Goal: Find specific page/section: Find specific page/section

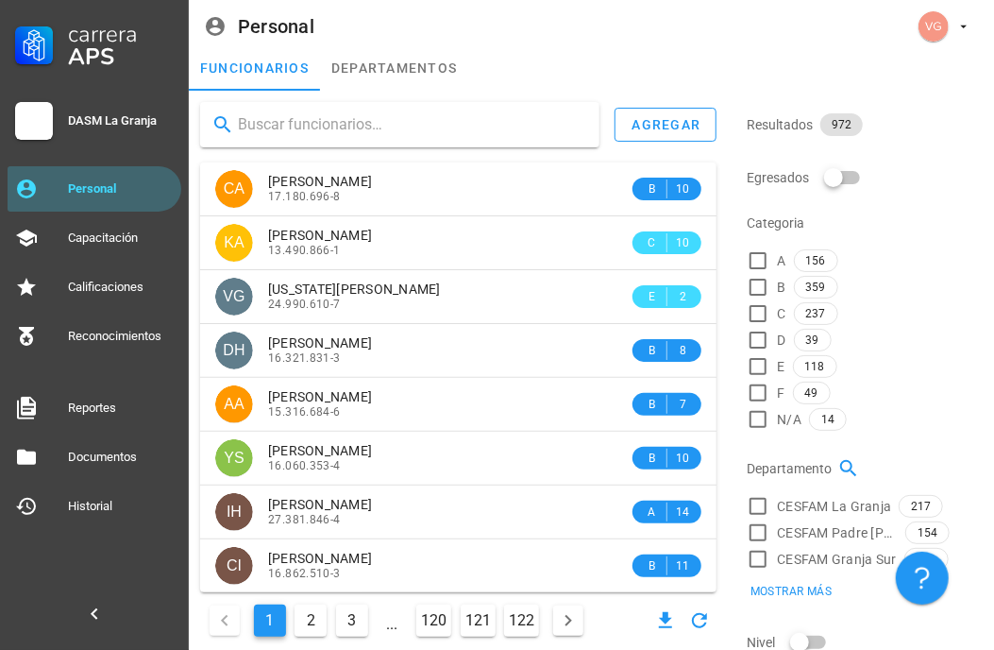
click at [306, 126] on input "text" at bounding box center [411, 125] width 347 height 30
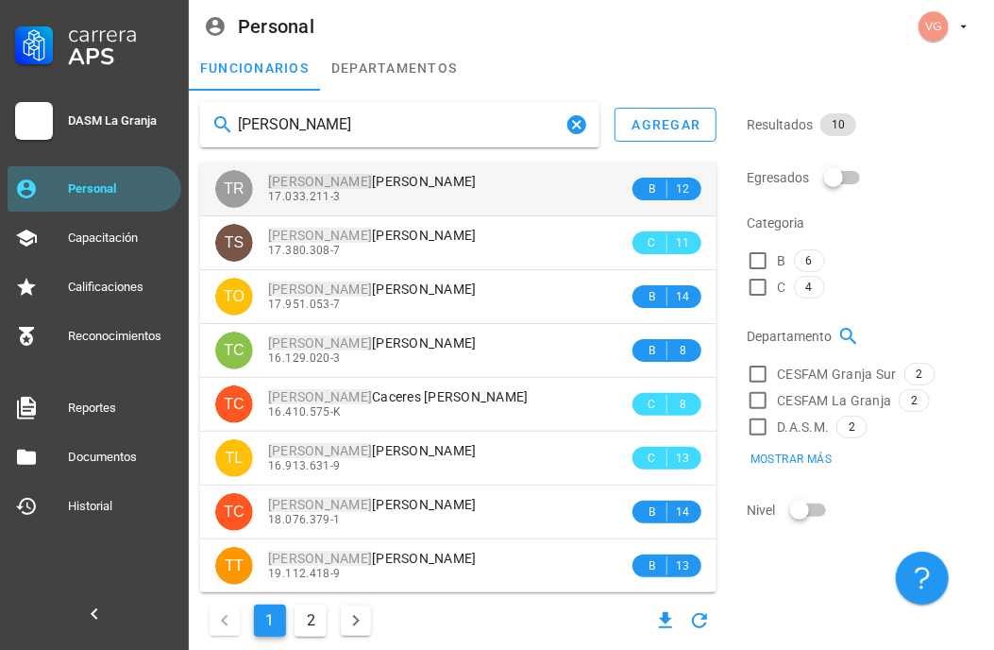
type input "[PERSON_NAME]"
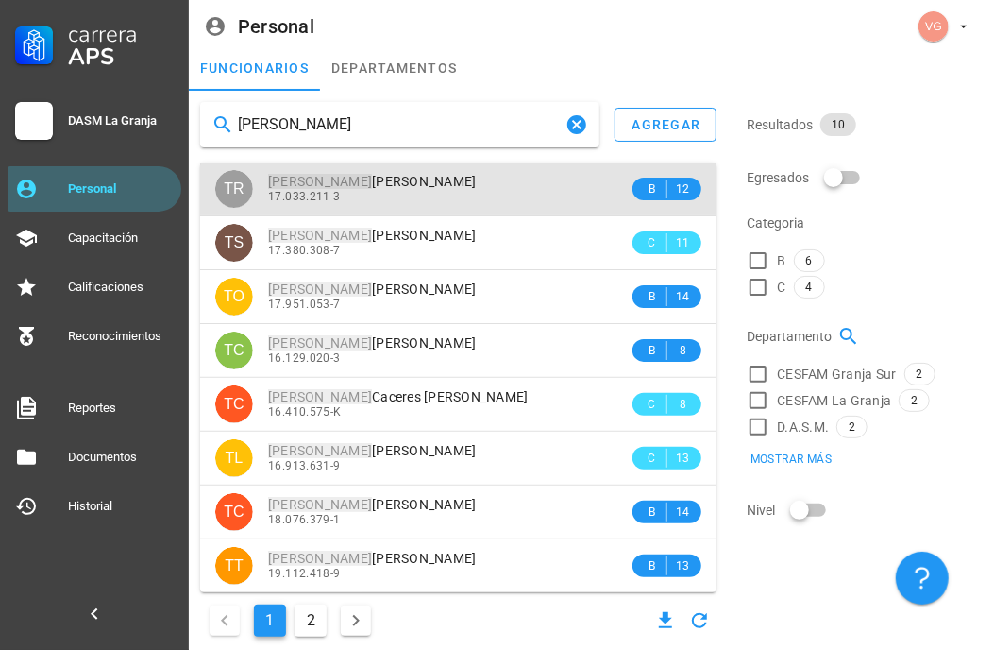
click at [415, 197] on div "17.033.211-3" at bounding box center [448, 196] width 361 height 13
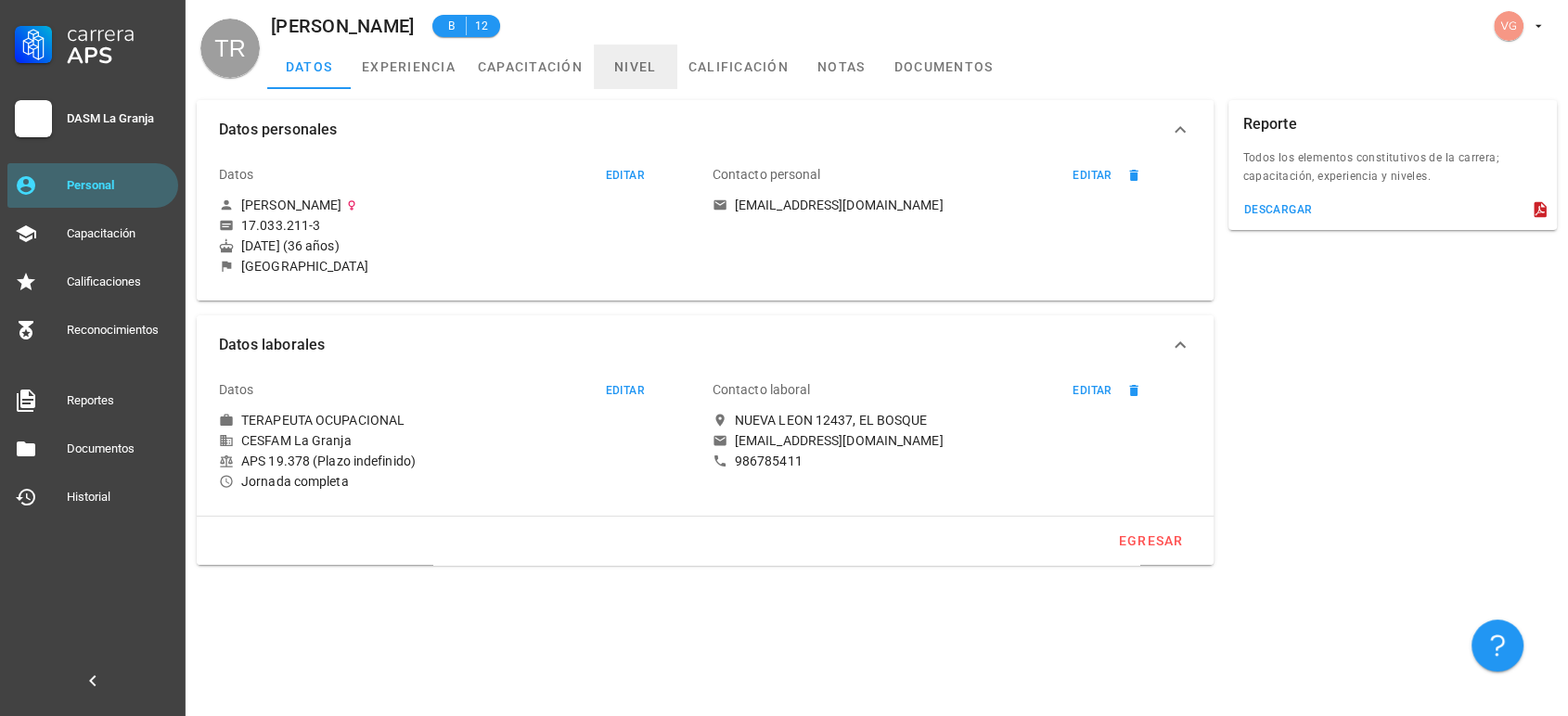
click at [657, 67] on link "nivel" at bounding box center [635, 66] width 84 height 44
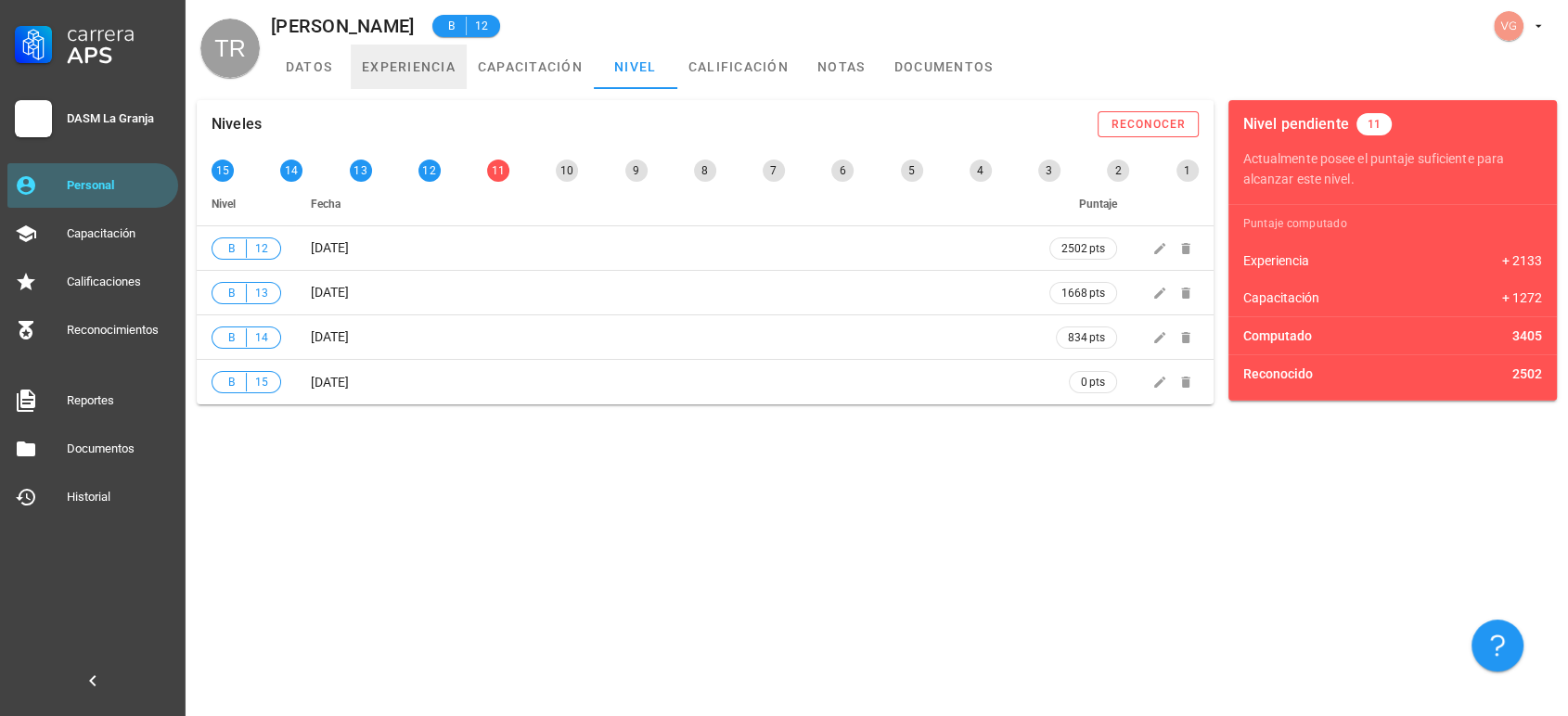
click at [413, 73] on link "experiencia" at bounding box center [409, 66] width 116 height 44
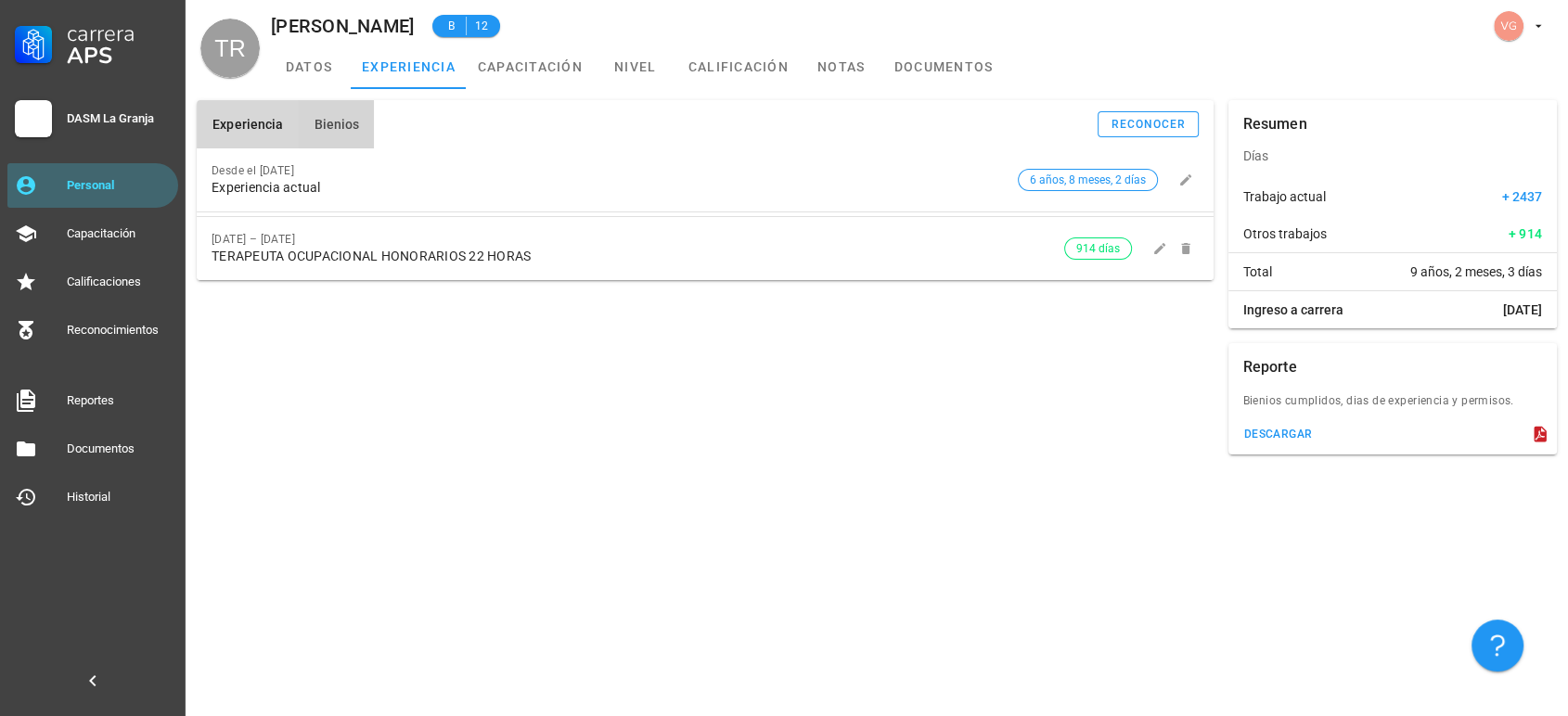
click at [346, 124] on span "Bienios" at bounding box center [335, 124] width 46 height 15
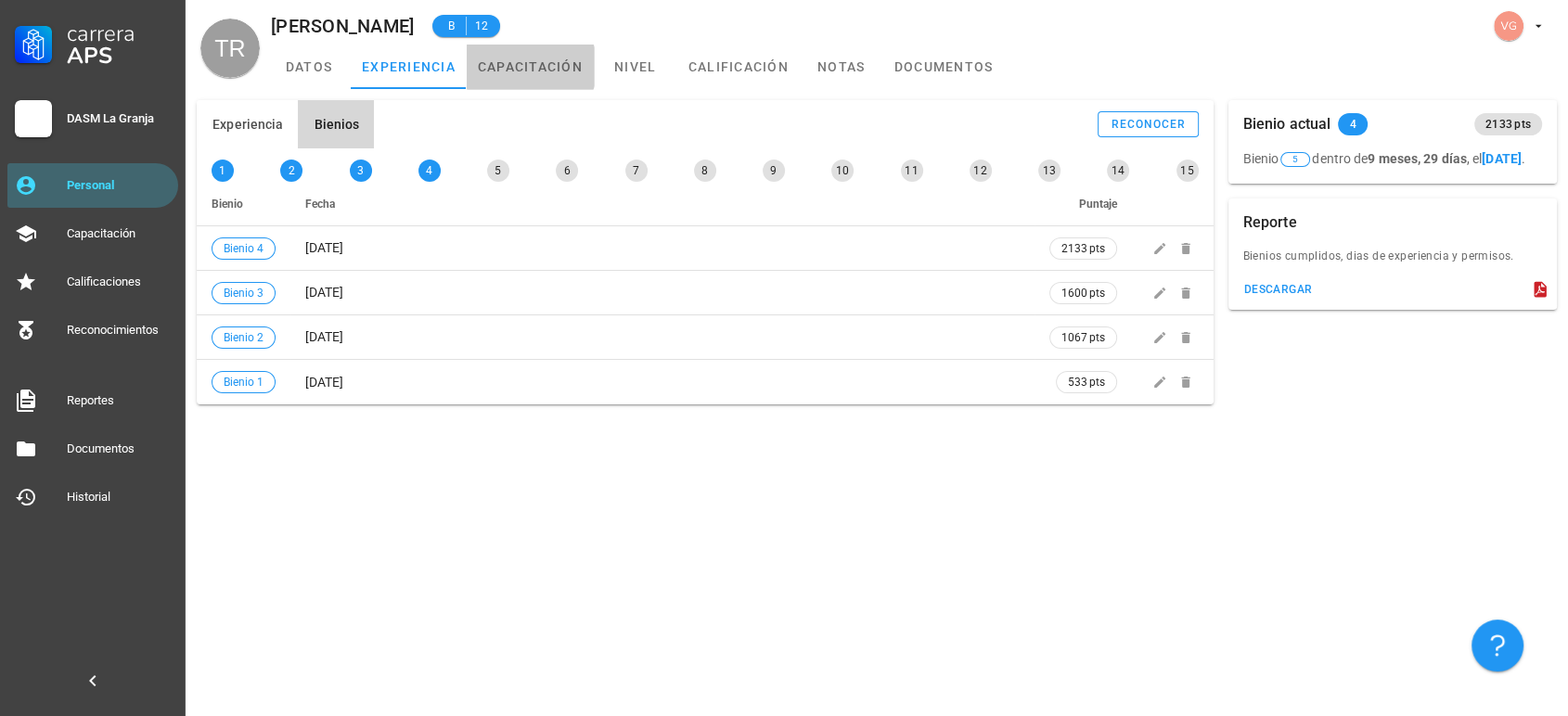
click at [549, 68] on link "capacitación" at bounding box center [530, 66] width 127 height 44
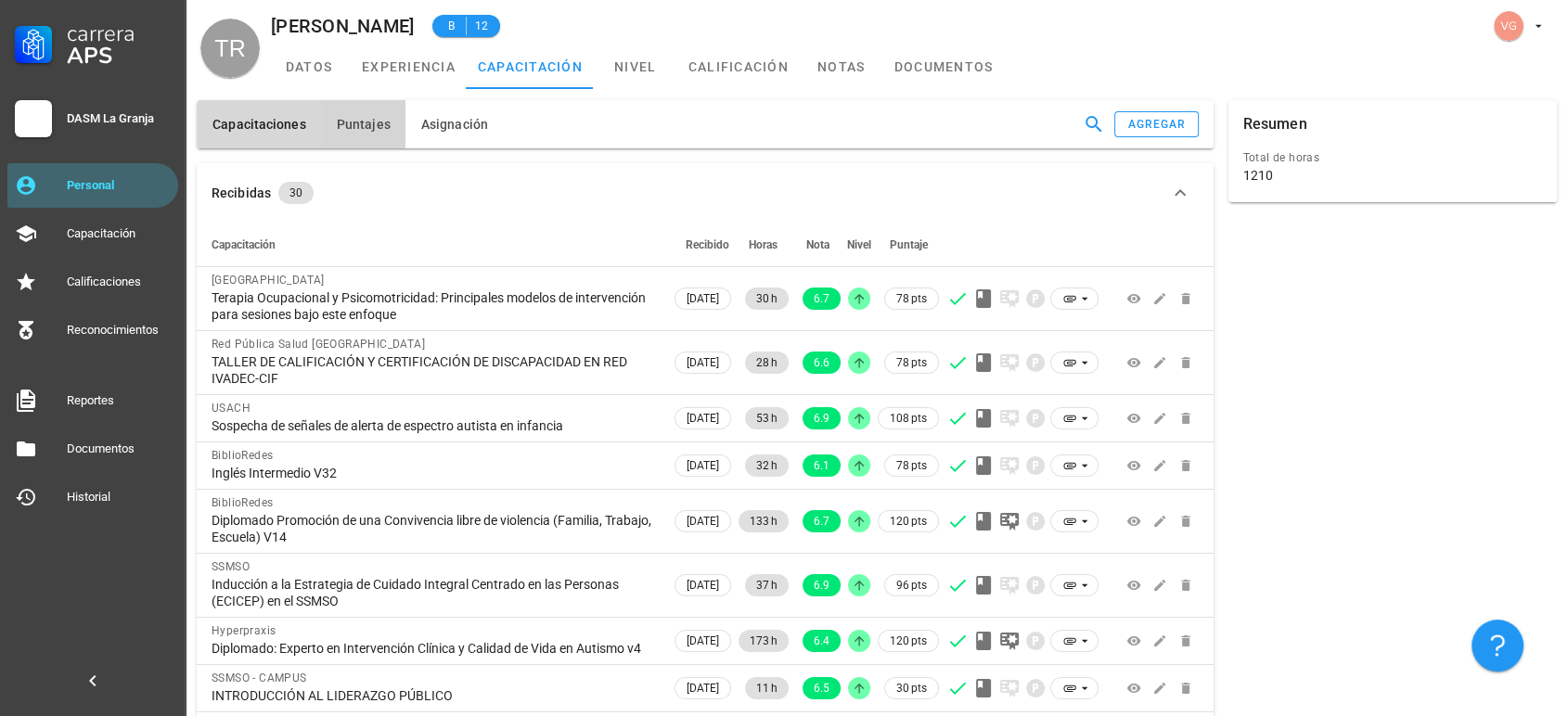
click at [352, 130] on span "Puntajes" at bounding box center [364, 124] width 55 height 15
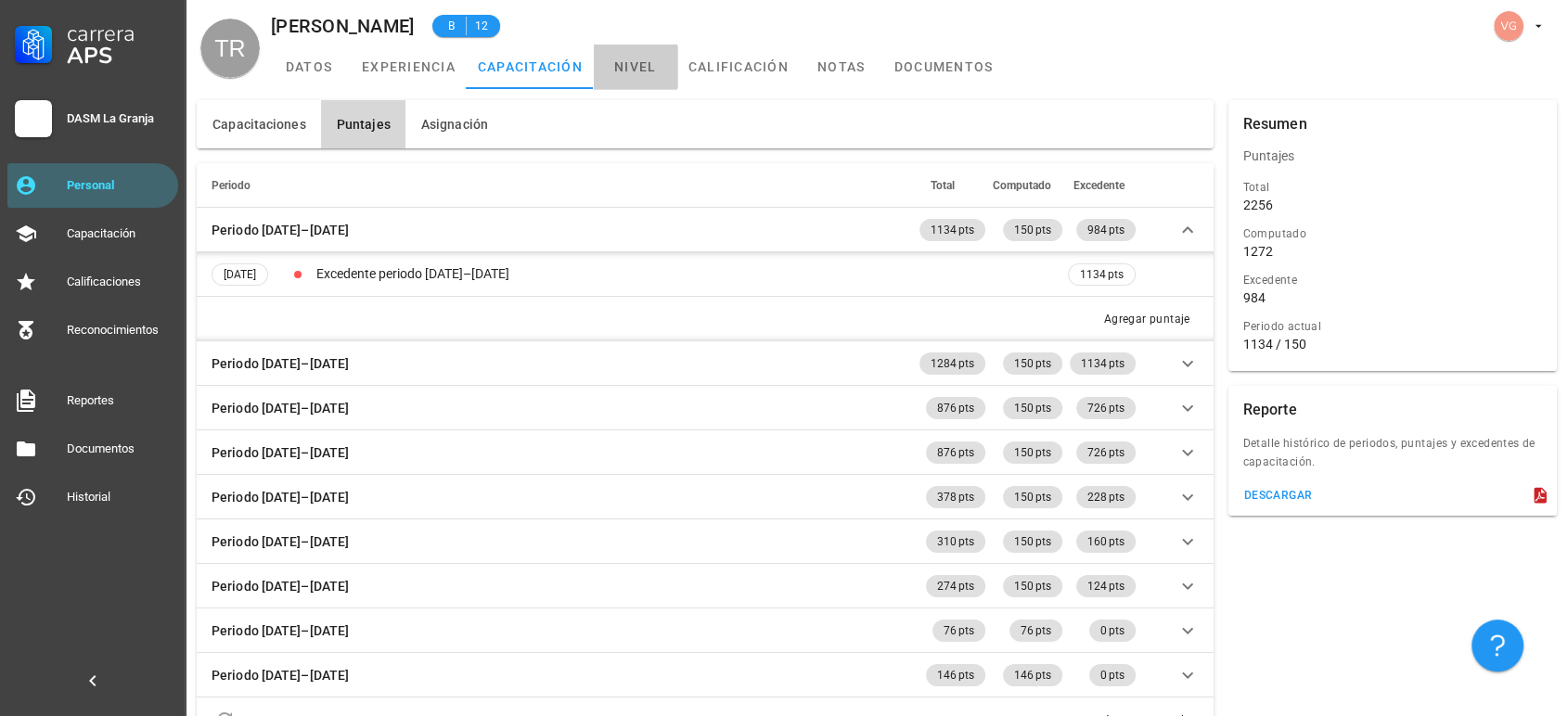
click at [639, 60] on link "nivel" at bounding box center [635, 66] width 84 height 44
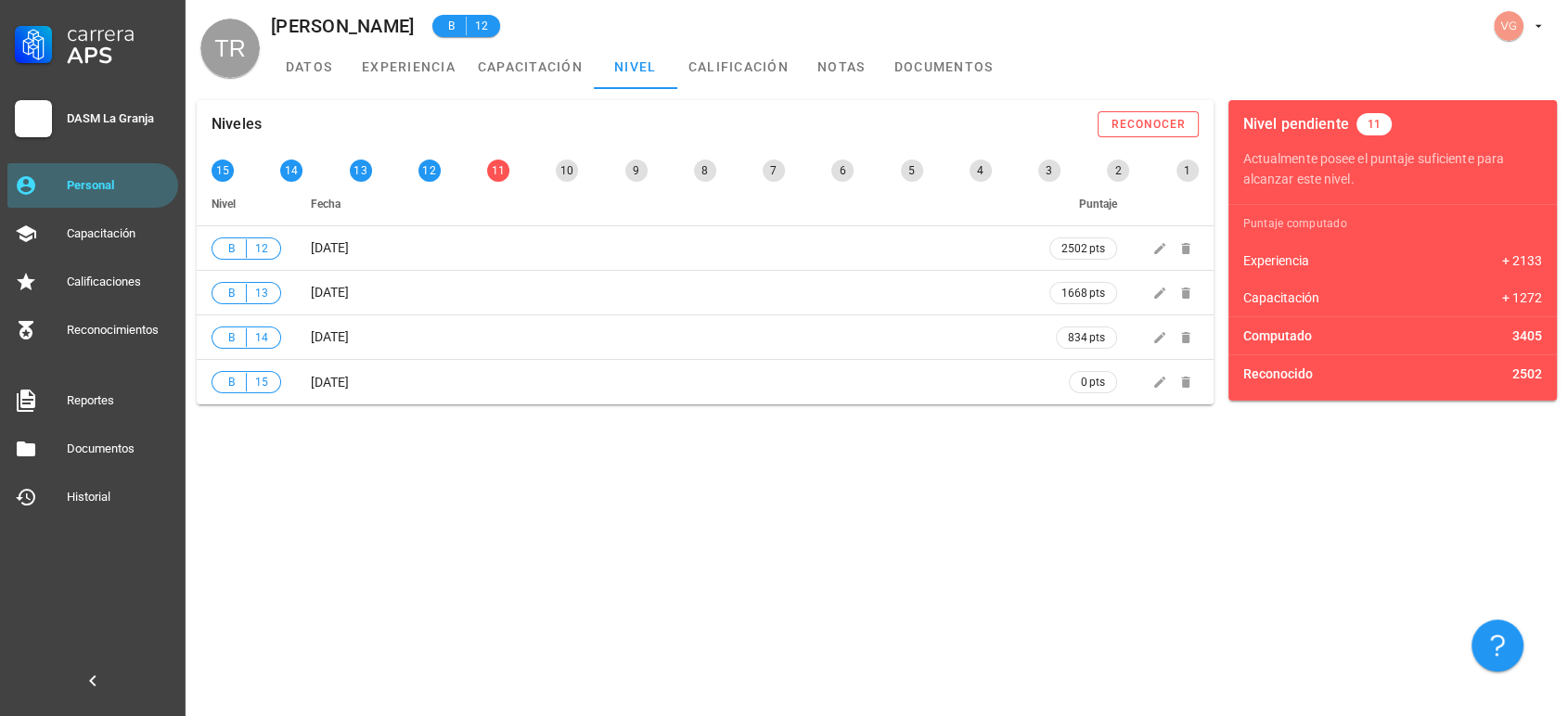
click at [752, 545] on div "Niveles reconocer 15 14 13 12 11 10 9 8 7 6 5 4 3 2 1 Nivel Fecha Puntaje B 12 …" at bounding box center [876, 403] width 1382 height 627
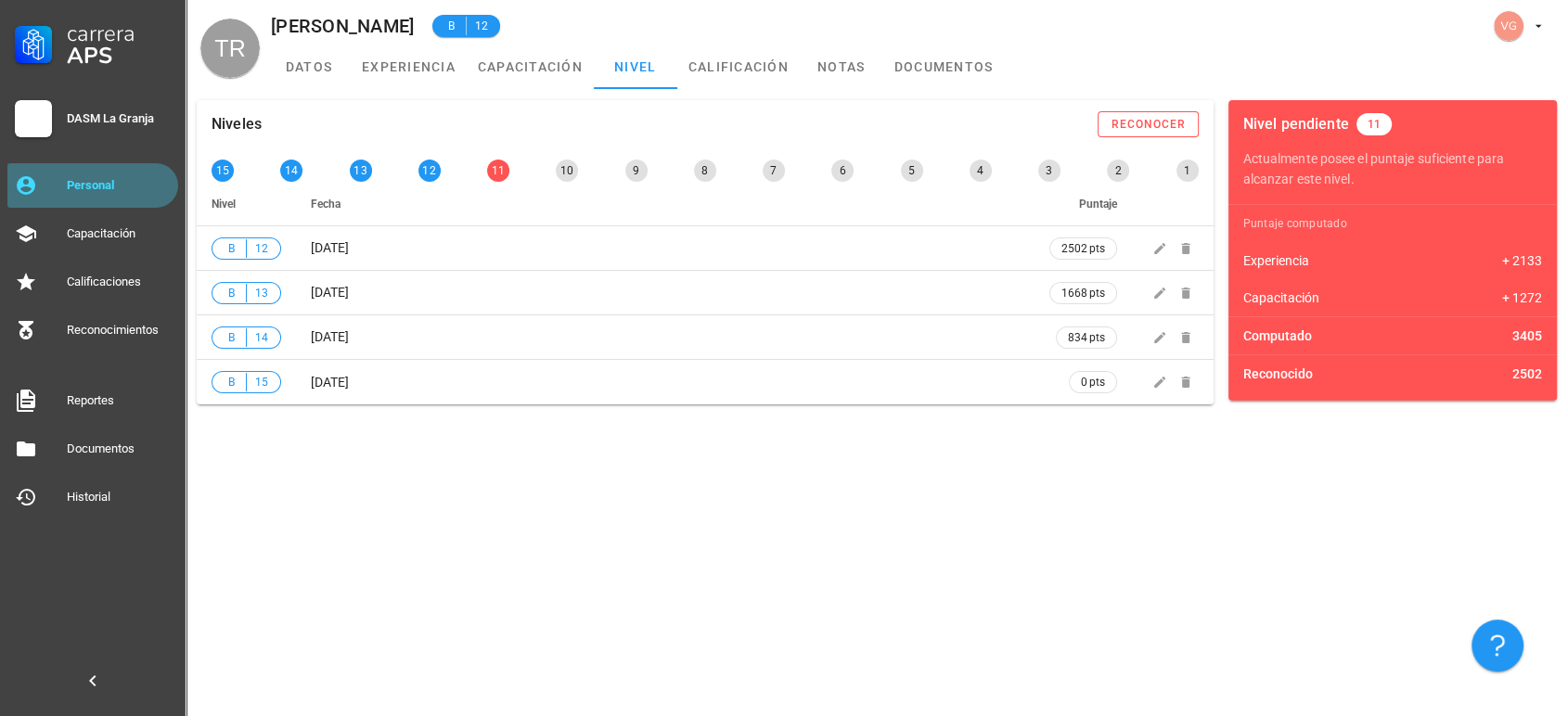
click at [106, 186] on div "Personal" at bounding box center [119, 185] width 104 height 15
